Goal: Check status: Check status

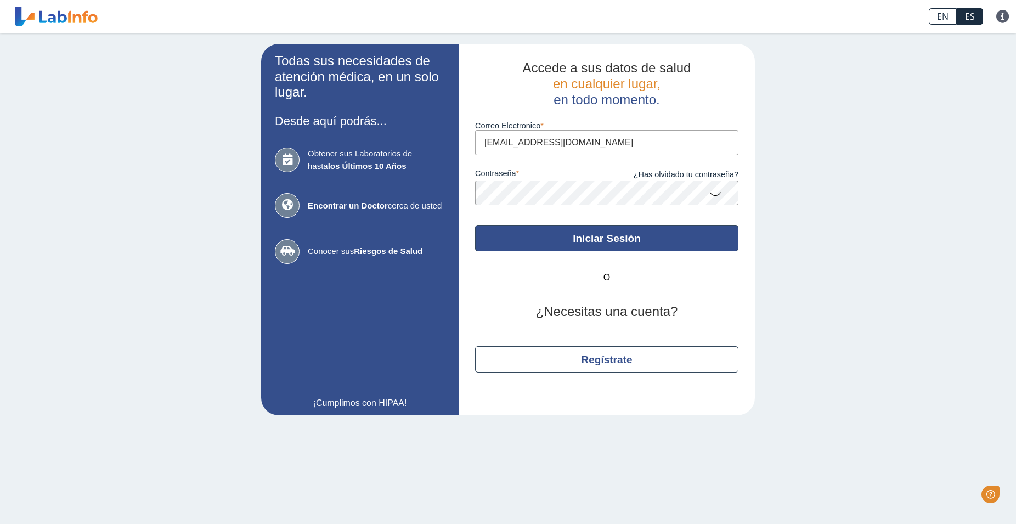
click at [607, 247] on button "Iniciar Sesión" at bounding box center [606, 238] width 263 height 26
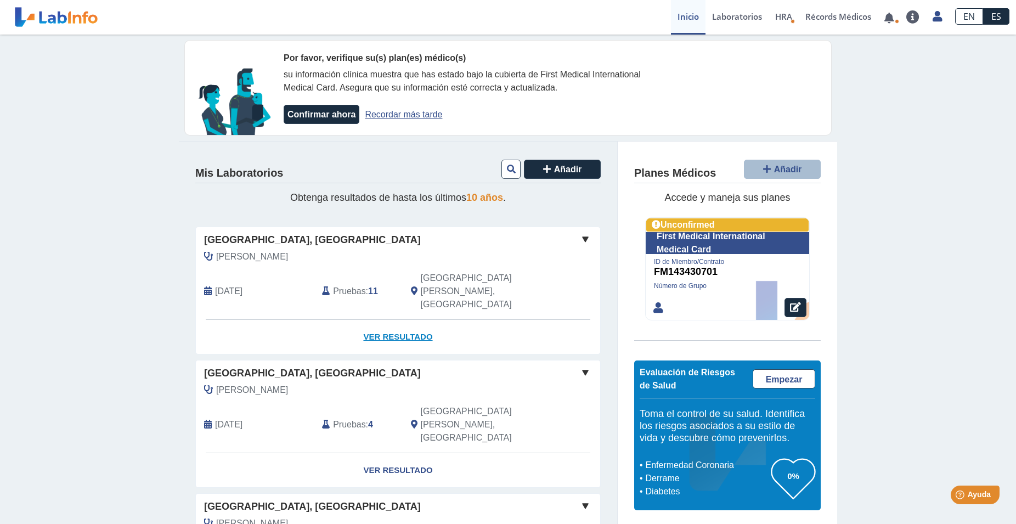
click at [392, 320] on link "Ver Resultado" at bounding box center [398, 337] width 404 height 35
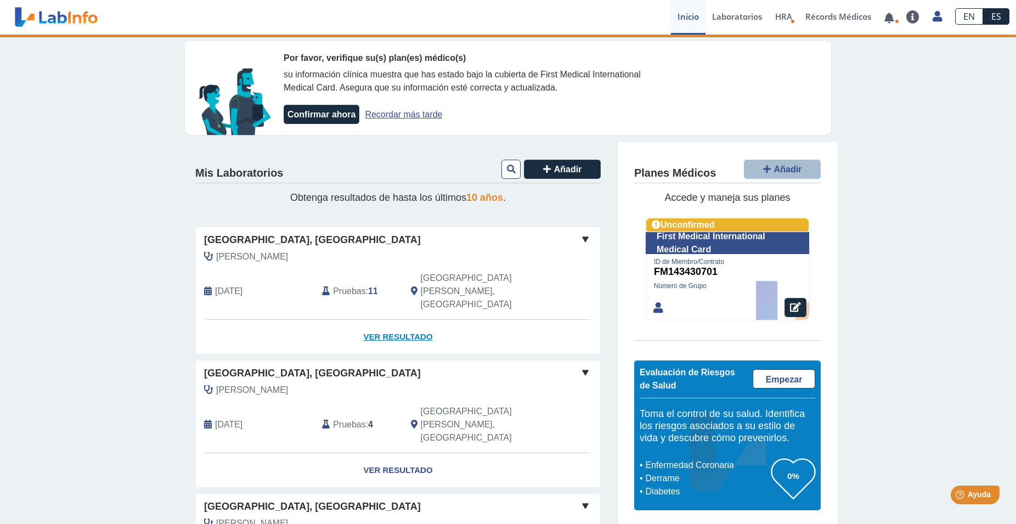
click at [388, 320] on link "Ver Resultado" at bounding box center [398, 337] width 404 height 35
click at [399, 320] on link "Ver Resultado" at bounding box center [398, 337] width 404 height 35
click at [384, 320] on link "Ver Resultado" at bounding box center [398, 337] width 404 height 35
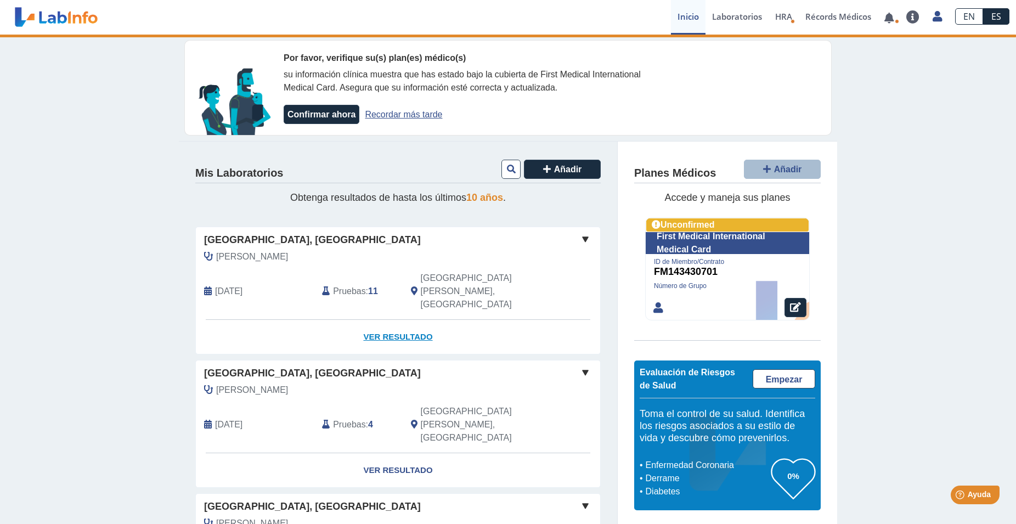
click at [384, 320] on link "Ver Resultado" at bounding box center [398, 337] width 404 height 35
click at [407, 115] on link "Recordar más tarde" at bounding box center [403, 114] width 77 height 9
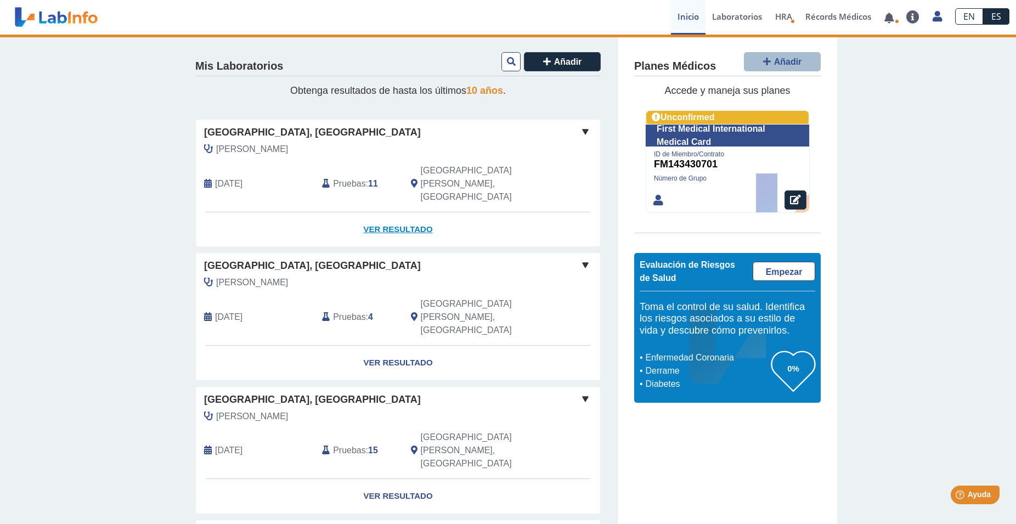
click at [395, 212] on link "Ver Resultado" at bounding box center [398, 229] width 404 height 35
click at [893, 18] on link at bounding box center [888, 18] width 22 height 8
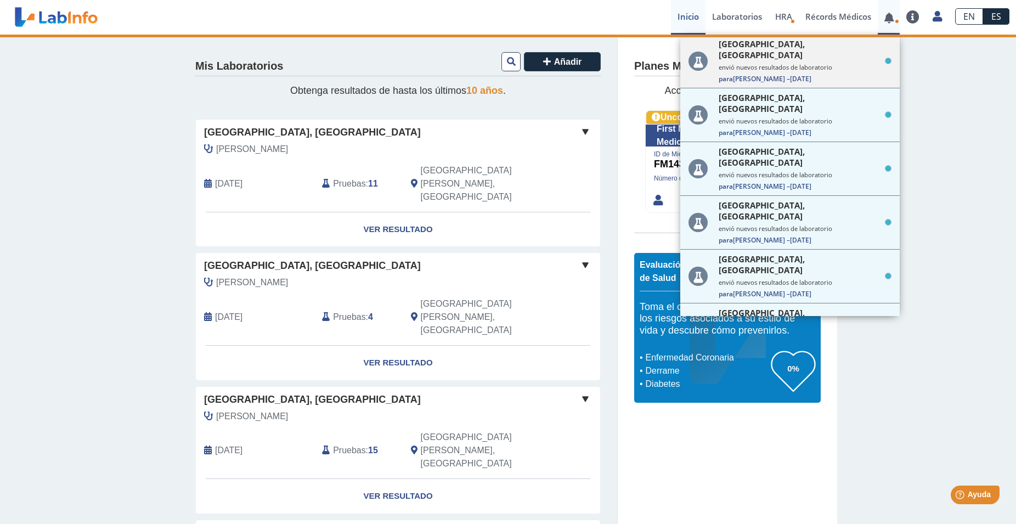
click at [800, 63] on small "envió nuevos resultados de laboratorio" at bounding box center [804, 67] width 173 height 8
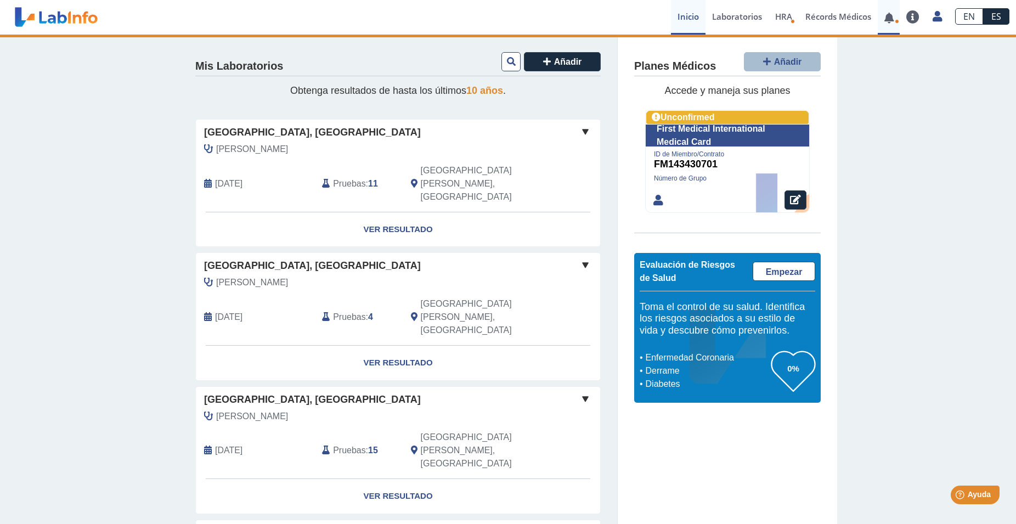
click at [882, 20] on link at bounding box center [888, 18] width 22 height 8
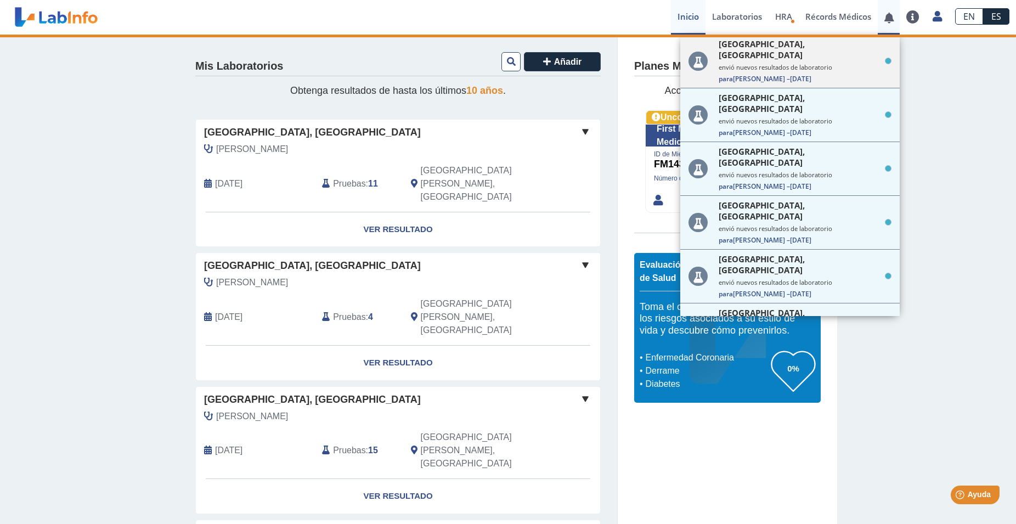
click at [885, 58] on icon at bounding box center [888, 61] width 7 height 7
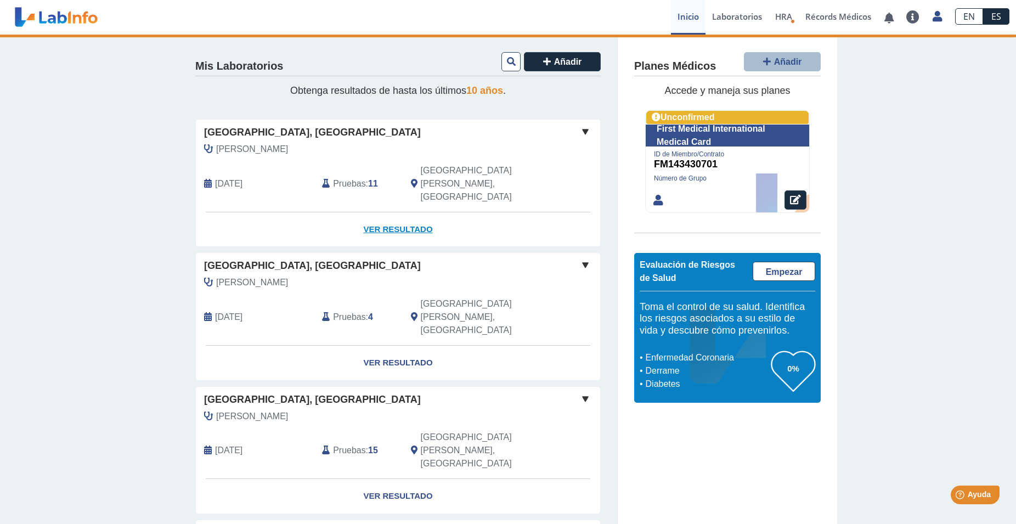
click at [396, 212] on link "Ver Resultado" at bounding box center [398, 229] width 404 height 35
click at [383, 345] on link "Ver Resultado" at bounding box center [398, 362] width 404 height 35
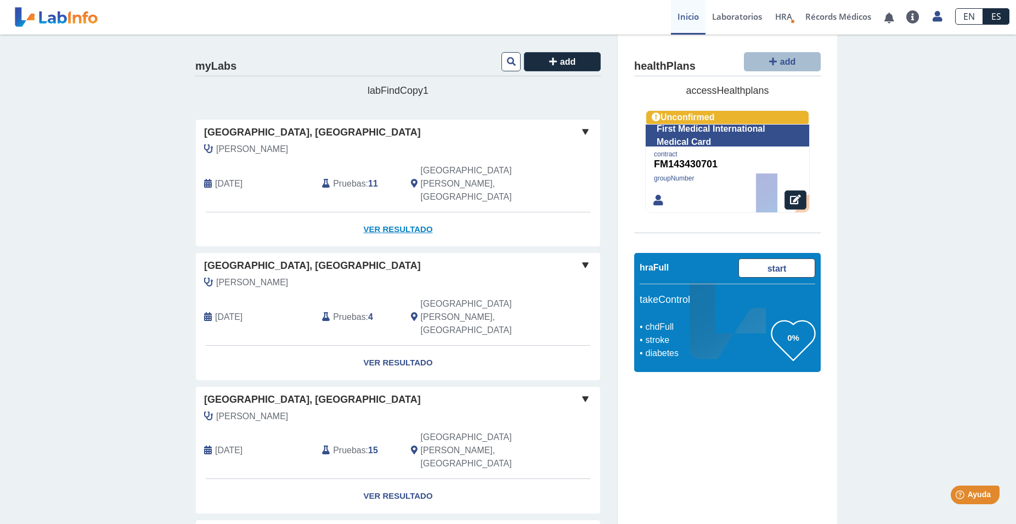
click at [393, 212] on link "Ver Resultado" at bounding box center [398, 229] width 404 height 35
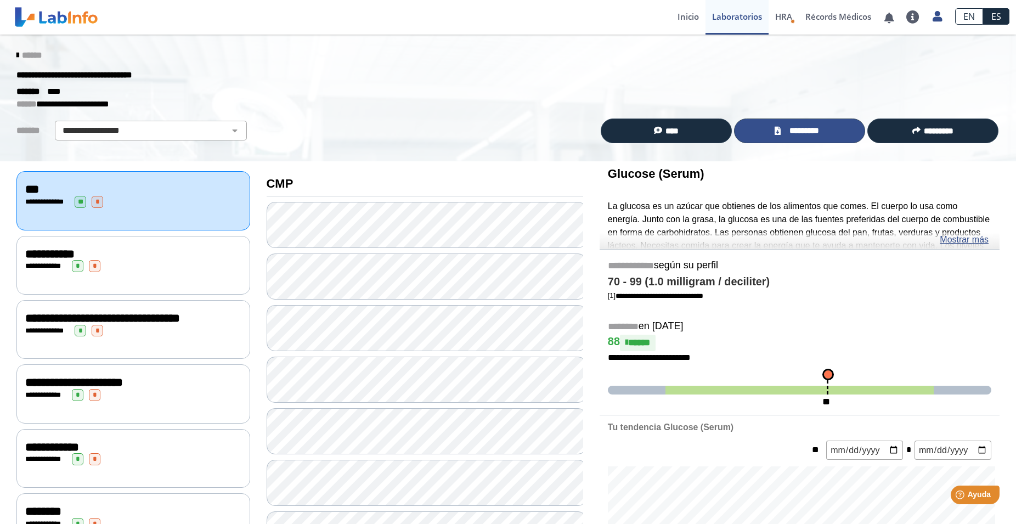
click at [787, 133] on span "*********" at bounding box center [804, 130] width 40 height 13
